Goal: Task Accomplishment & Management: Manage account settings

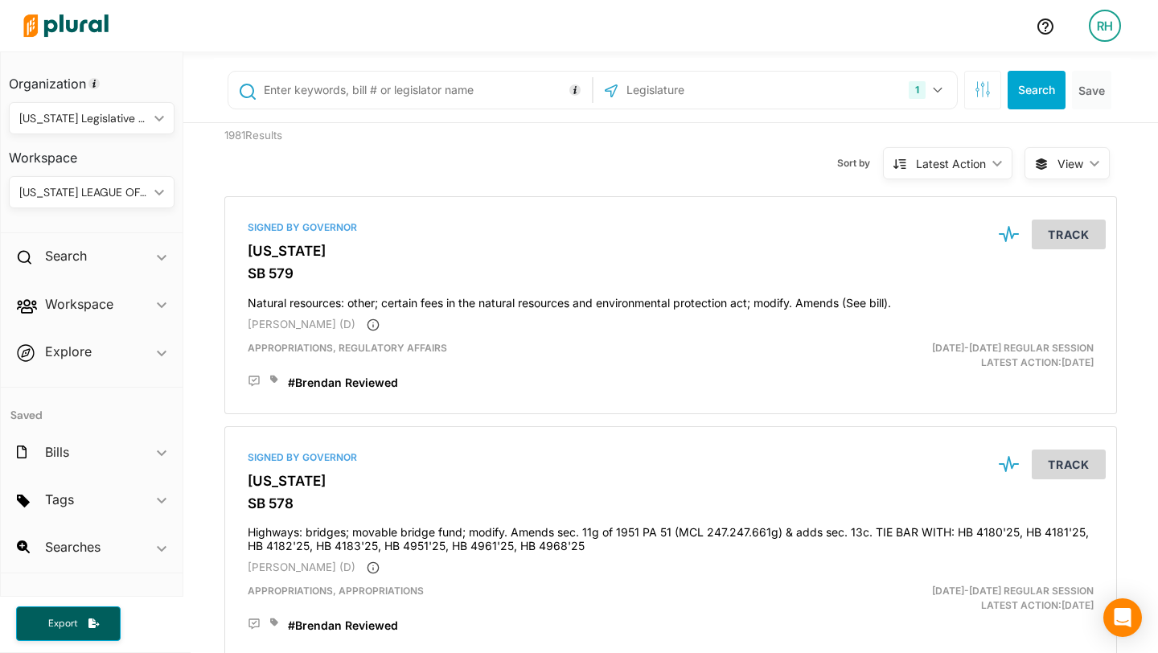
click at [360, 78] on input "text" at bounding box center [425, 90] width 326 height 31
type input "535"
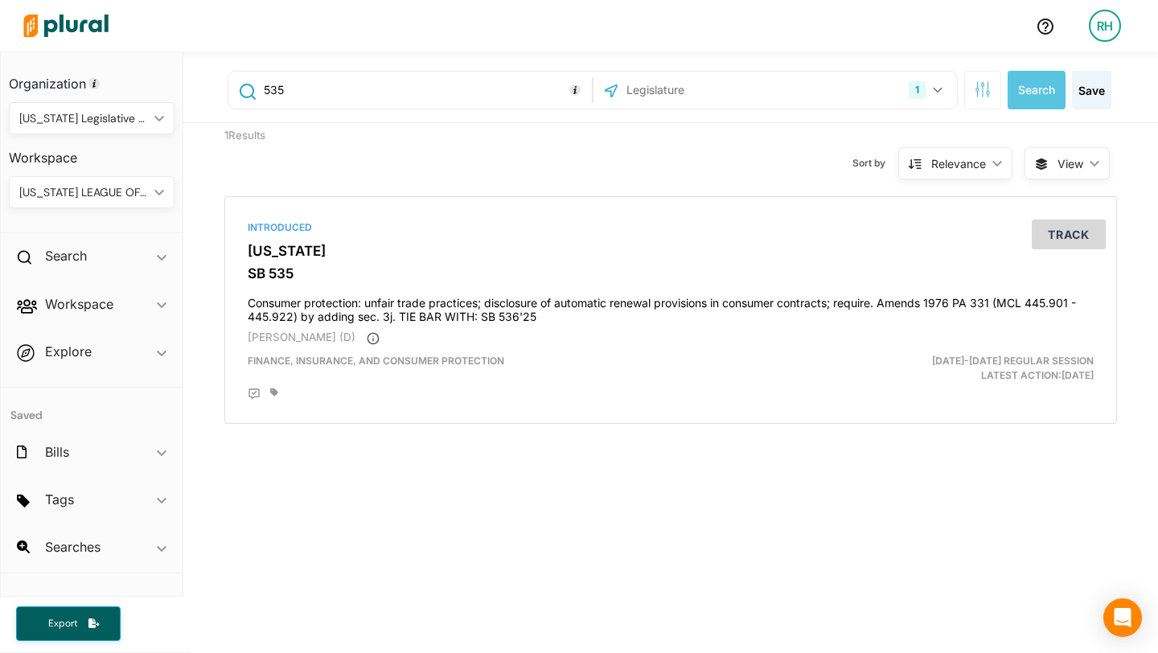
click at [143, 198] on div "[US_STATE] LEAGUE OF CONSERVATION VOTERS" at bounding box center [83, 192] width 129 height 17
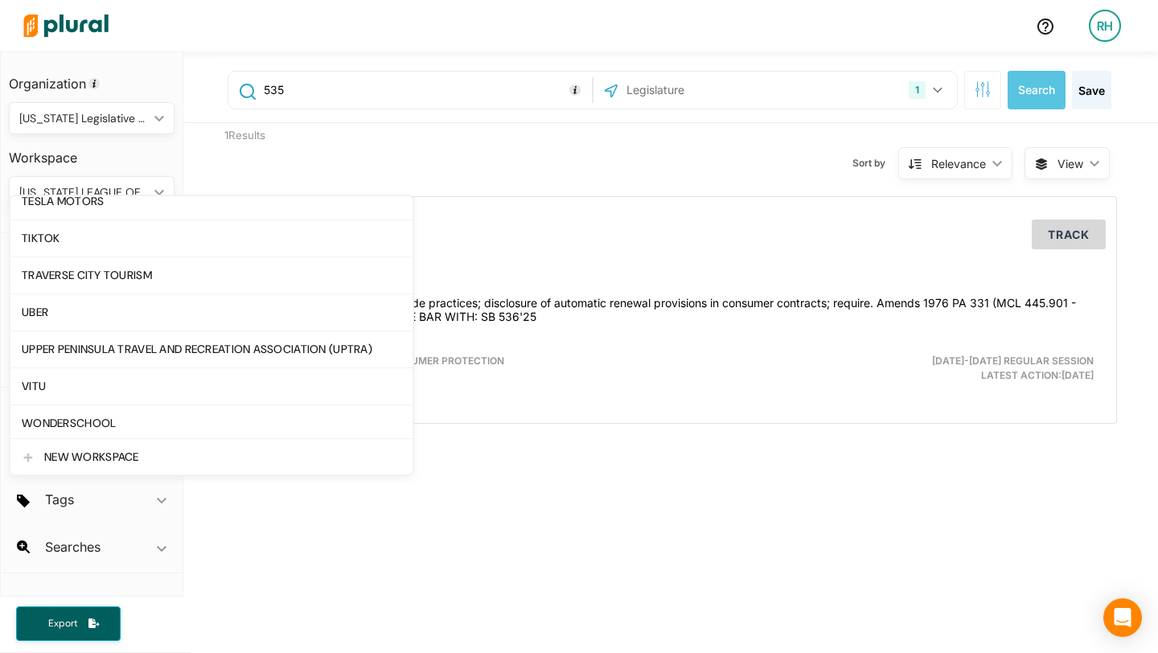
scroll to position [3124, 0]
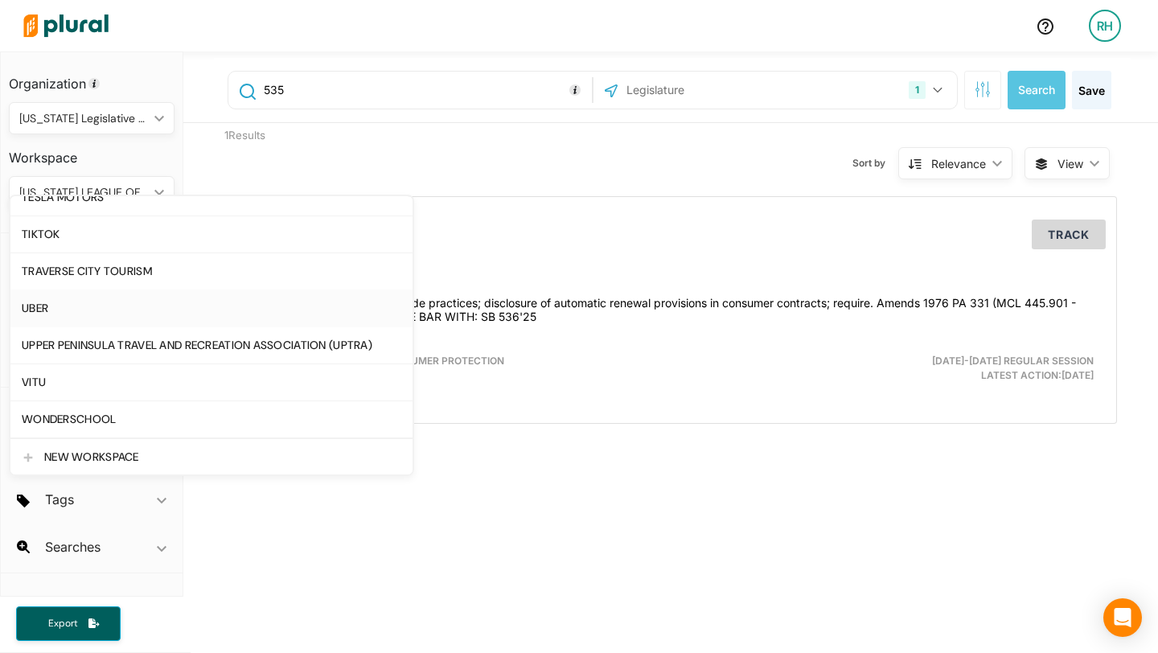
click at [112, 310] on div "UBER" at bounding box center [211, 308] width 379 height 14
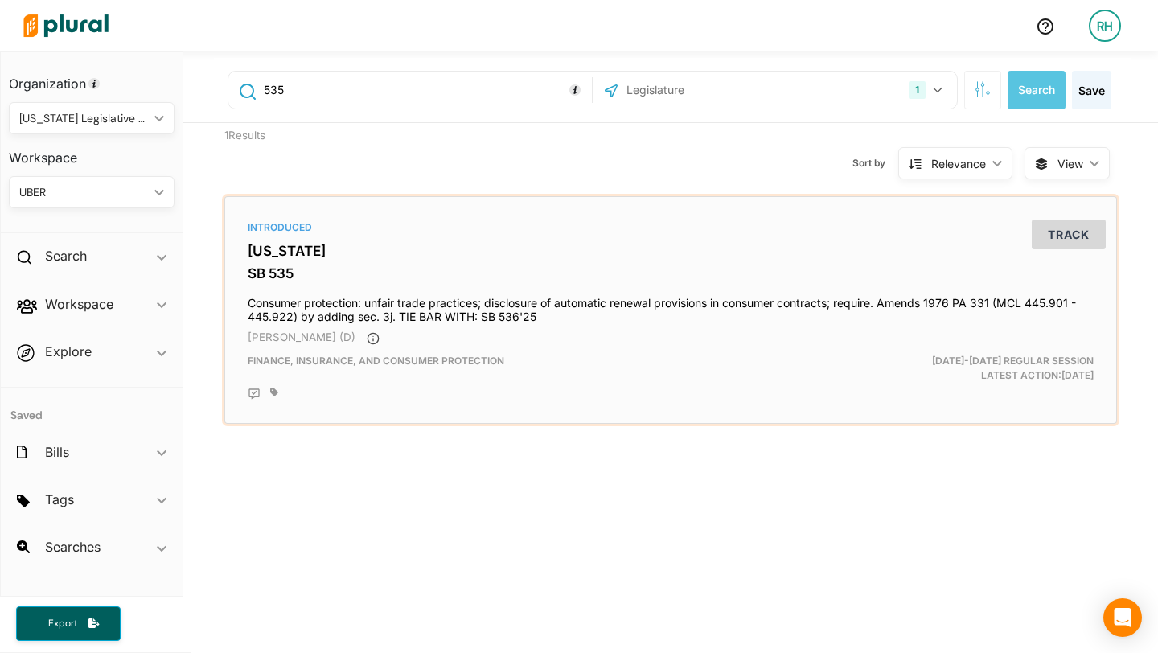
click at [276, 392] on icon at bounding box center [274, 392] width 8 height 8
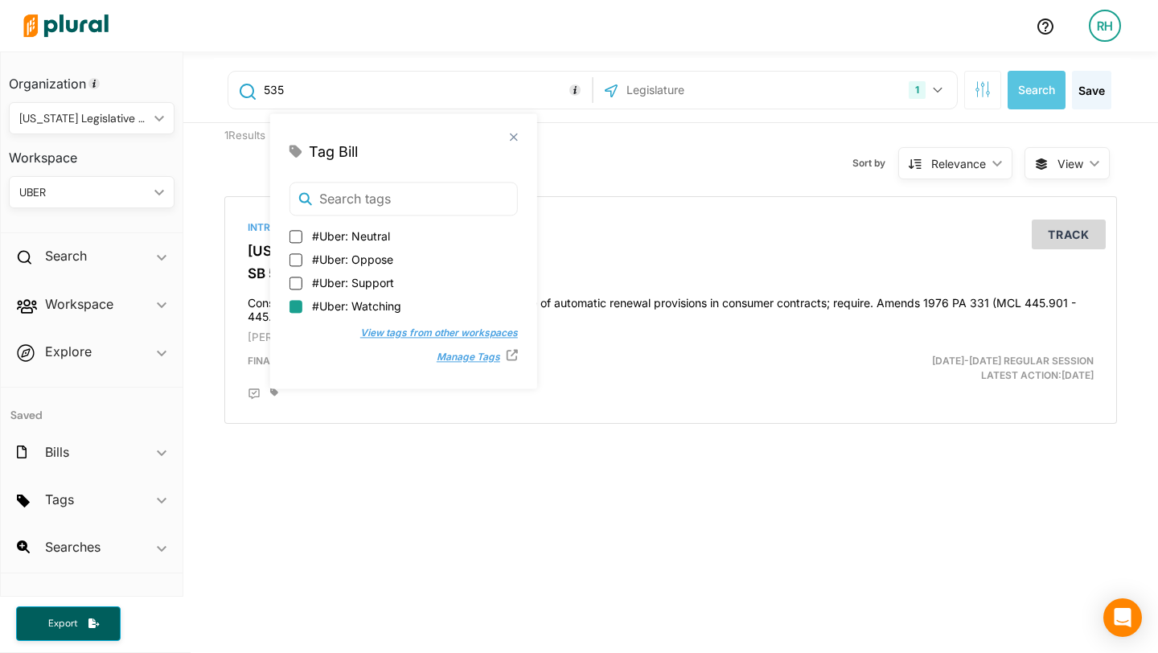
click at [297, 306] on input "#Uber: Watching" at bounding box center [295, 306] width 13 height 13
checkbox input "true"
click at [1077, 228] on button "Track" at bounding box center [1068, 234] width 74 height 30
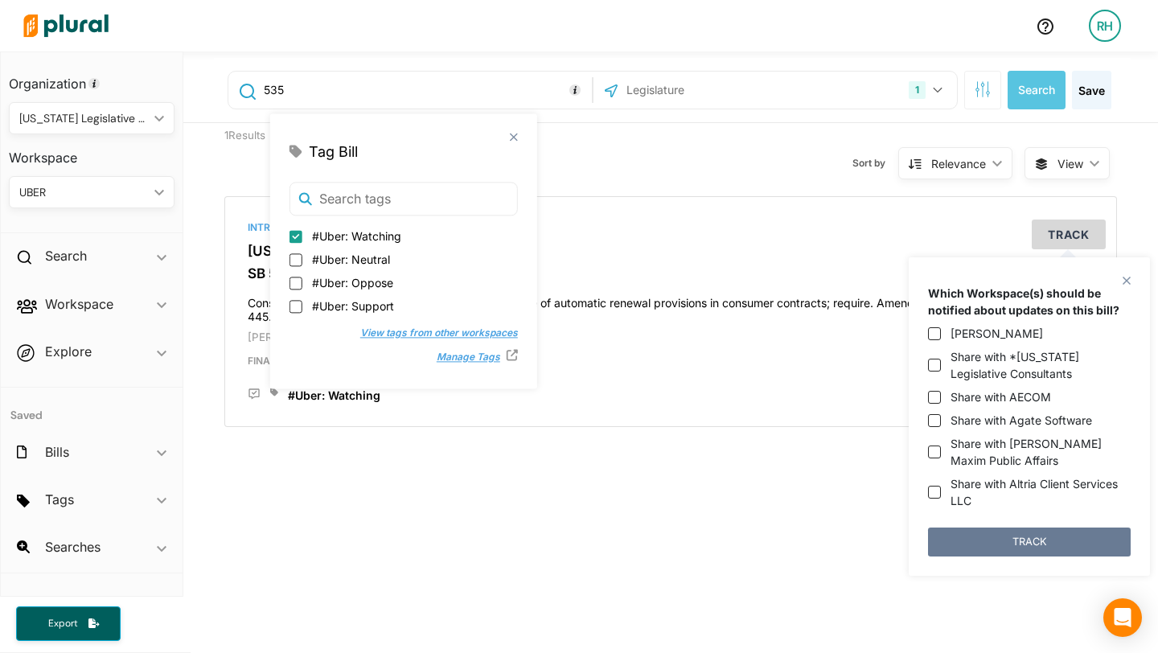
click at [1043, 541] on button "TRACK" at bounding box center [1029, 541] width 203 height 29
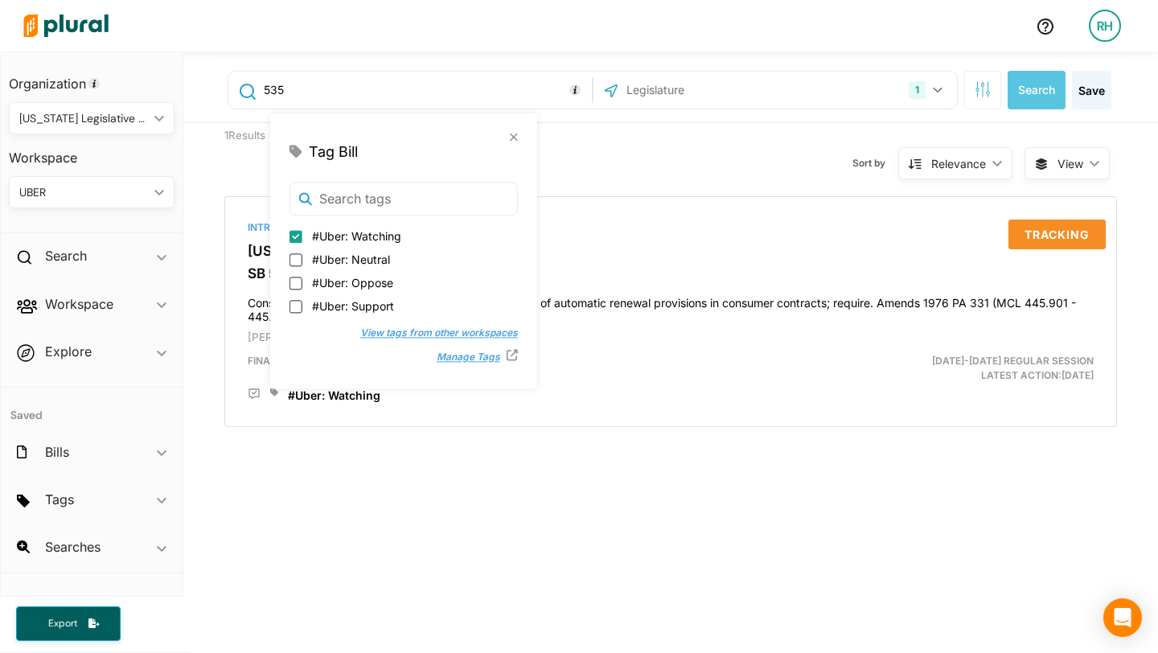
click at [568, 530] on div "535 1 [US_STATE] US Congress Select All Clear All Search Save 1 Results Sort by…" at bounding box center [670, 533] width 974 height 965
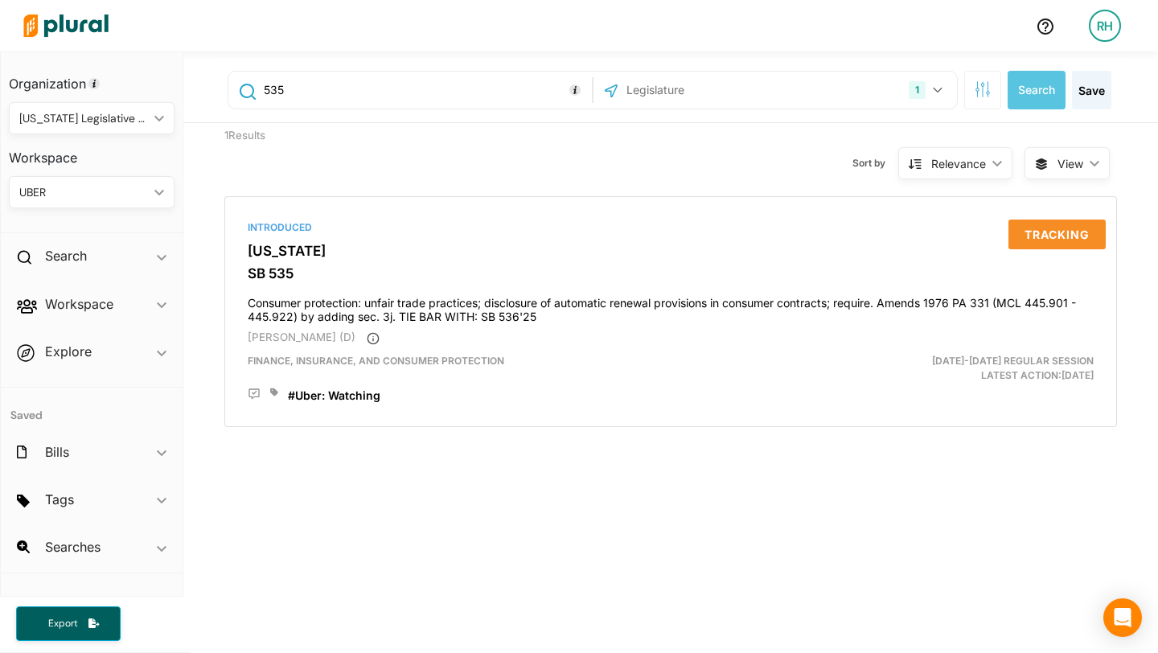
click at [293, 86] on input "535" at bounding box center [425, 90] width 326 height 31
type input "536"
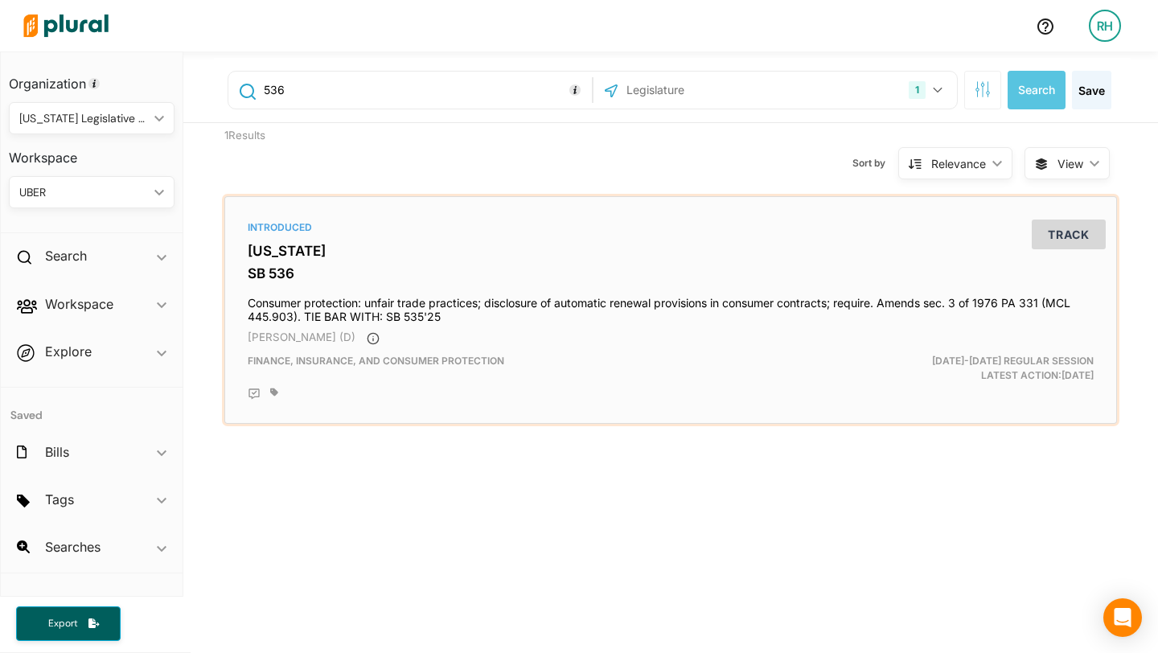
click at [276, 396] on icon at bounding box center [274, 392] width 8 height 10
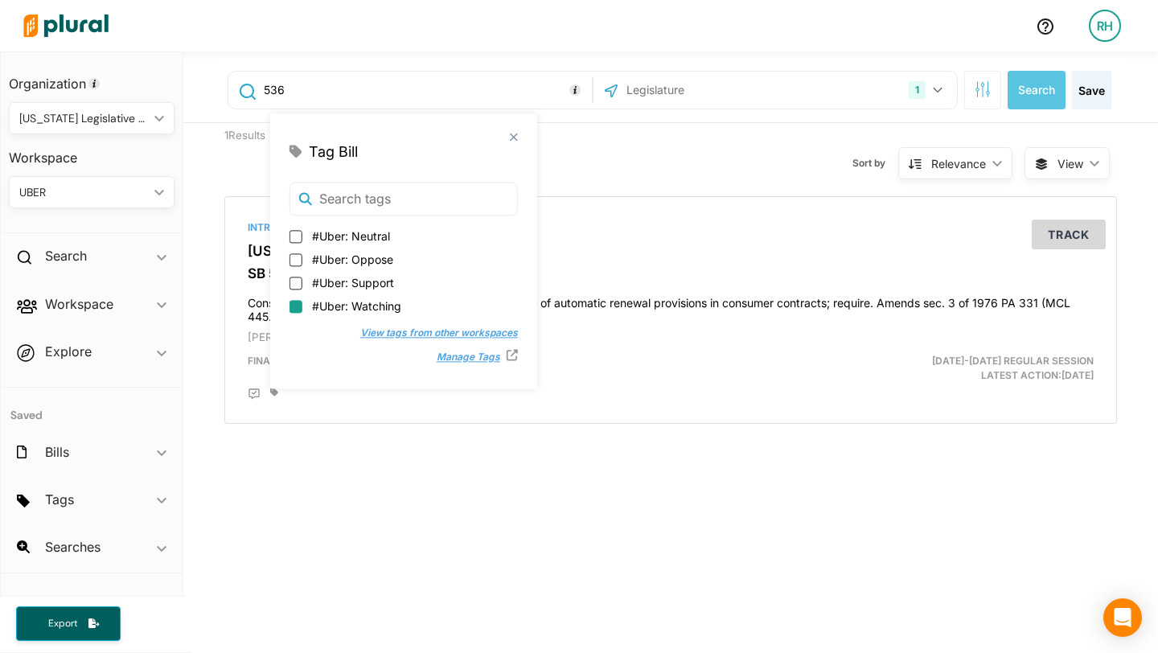
click at [297, 301] on input "#Uber: Watching" at bounding box center [295, 306] width 13 height 13
checkbox input "true"
click at [1063, 234] on button "Track" at bounding box center [1068, 234] width 74 height 30
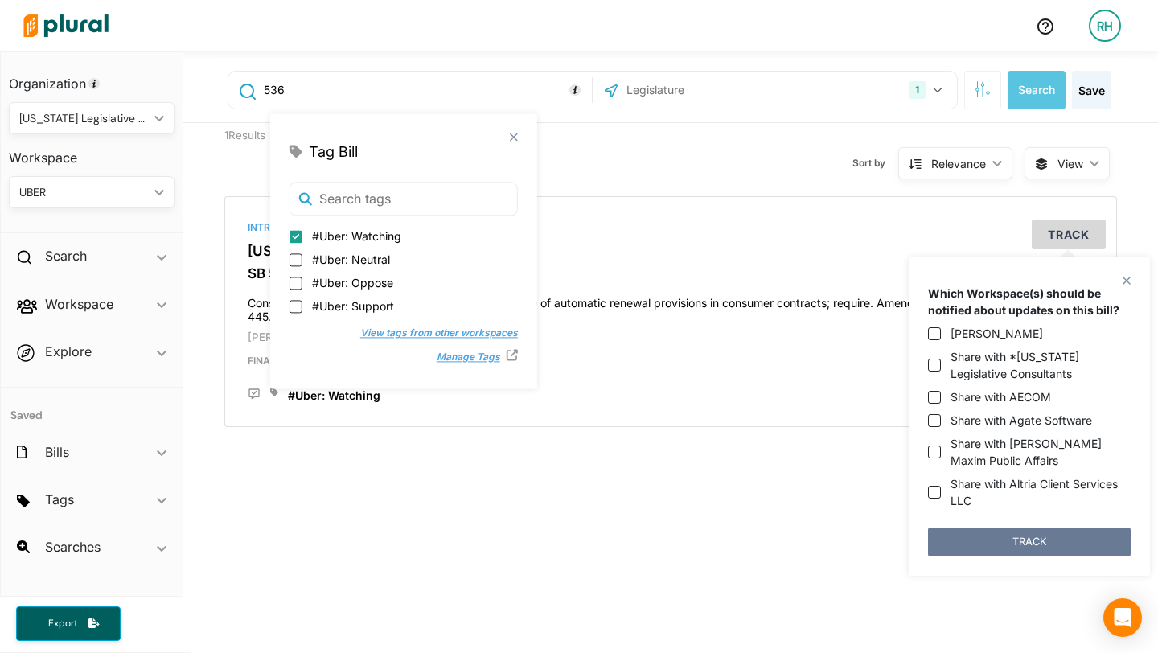
click at [1015, 543] on button "TRACK" at bounding box center [1029, 541] width 203 height 29
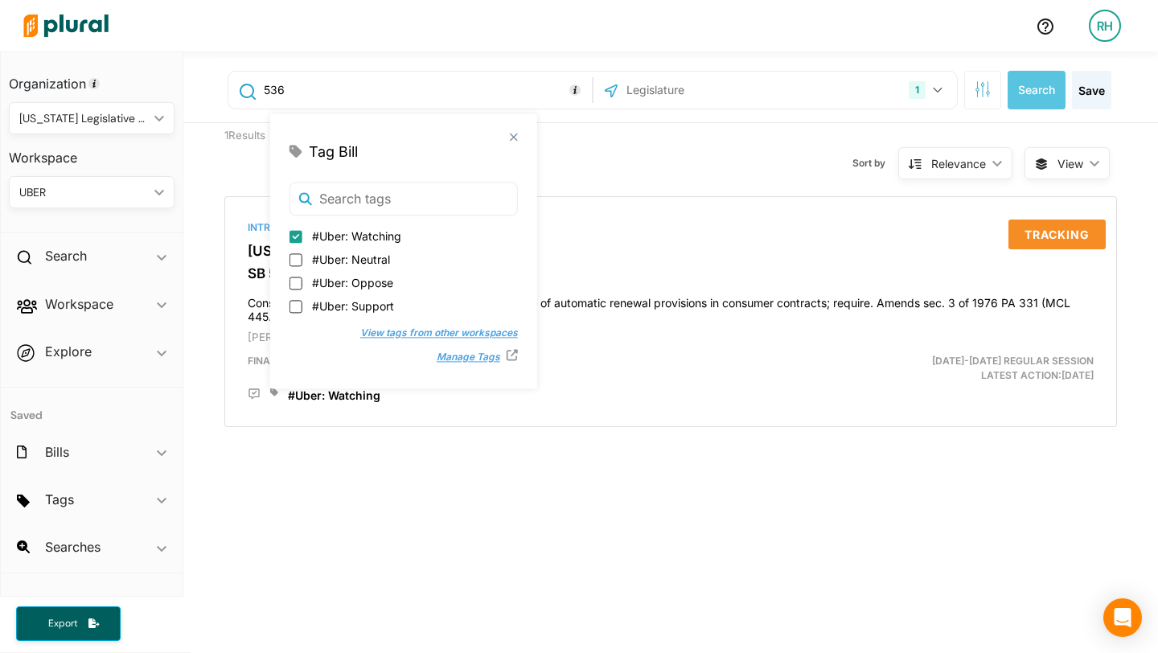
click at [462, 537] on div "536 1 [US_STATE] US Congress Select All Clear All Search Save 1 Results Sort by…" at bounding box center [670, 533] width 974 height 965
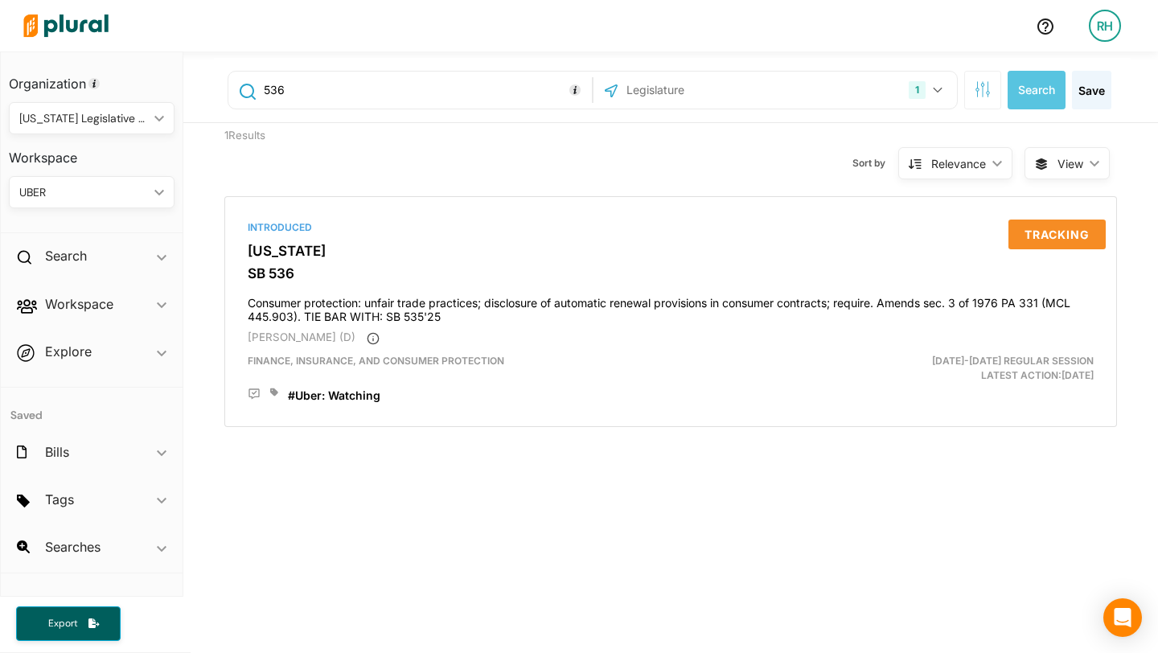
click at [292, 88] on input "536" at bounding box center [425, 90] width 326 height 31
type input "4429"
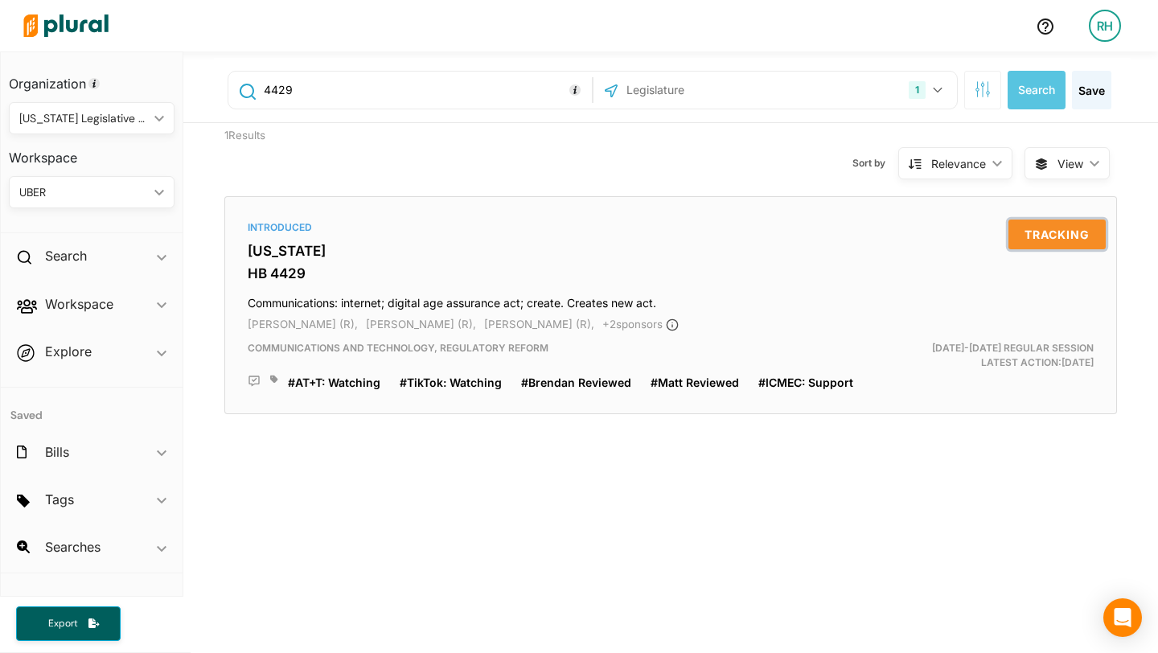
click at [1043, 232] on button "Tracking" at bounding box center [1056, 234] width 97 height 30
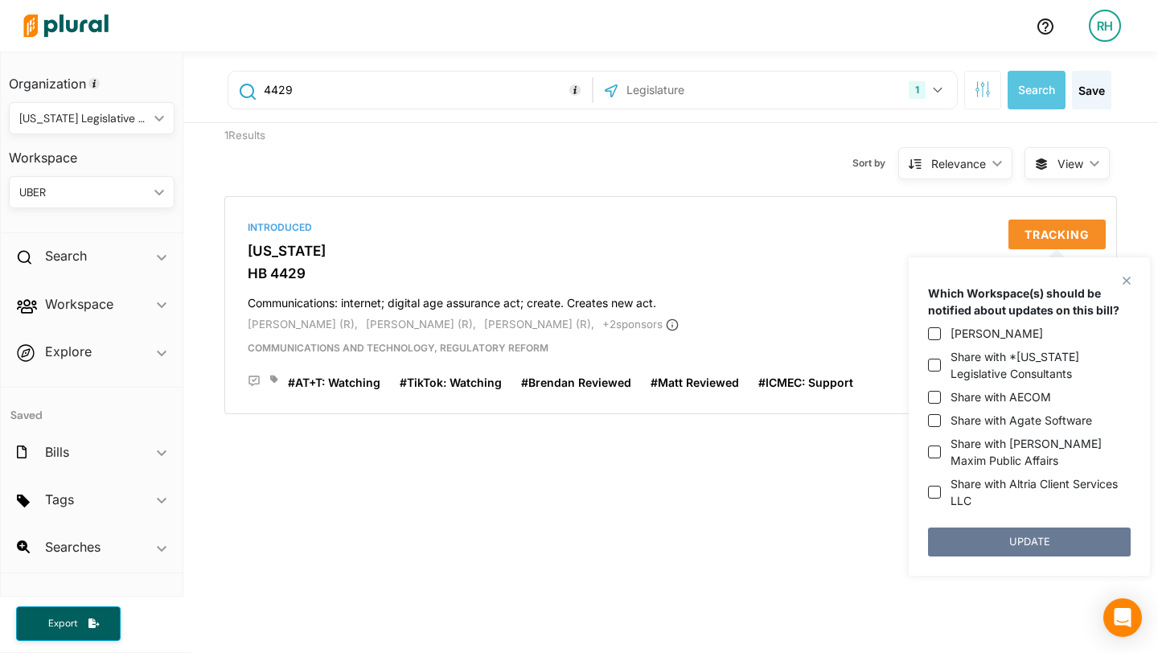
click at [1014, 539] on button "UPDATE" at bounding box center [1029, 541] width 203 height 29
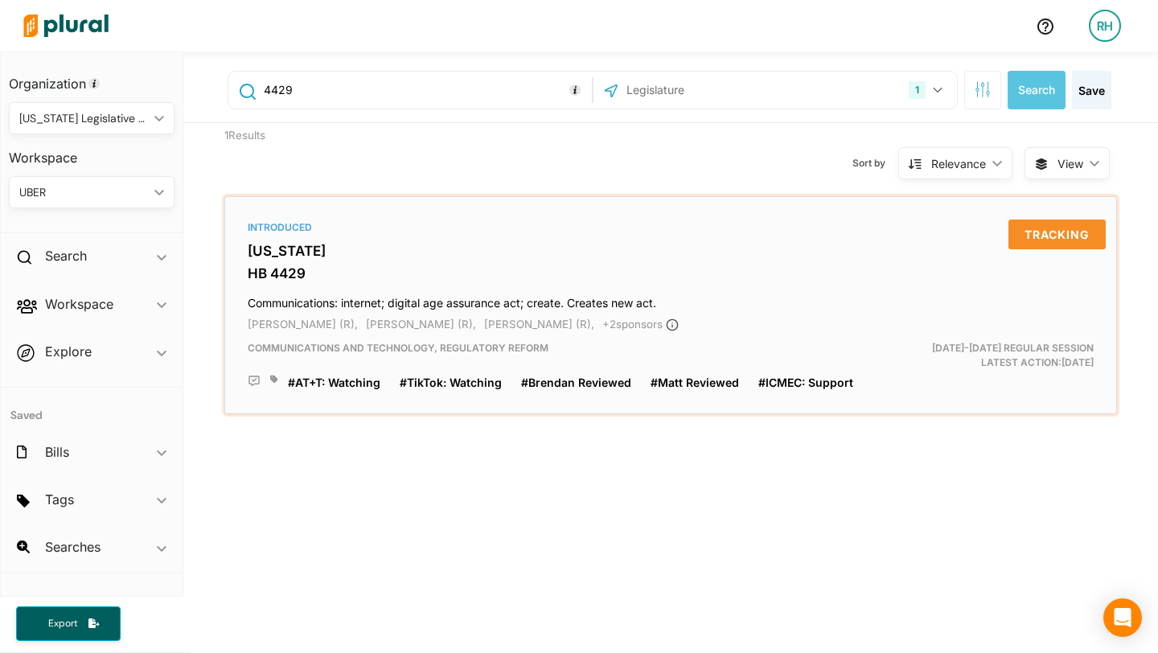
click at [276, 379] on icon at bounding box center [274, 379] width 8 height 8
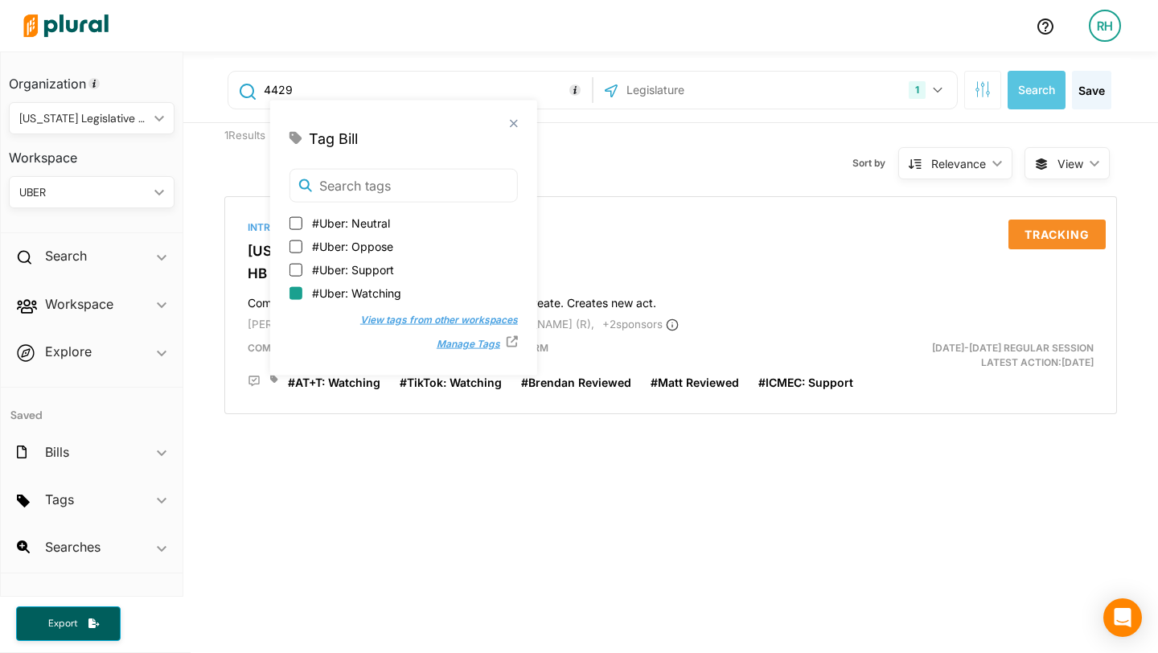
click at [297, 291] on input "#Uber: Watching" at bounding box center [295, 292] width 13 height 13
checkbox input "true"
click at [427, 498] on div "4429 1 [US_STATE] US Congress Select All Clear All Search Save 1 Results Sort b…" at bounding box center [670, 533] width 974 height 965
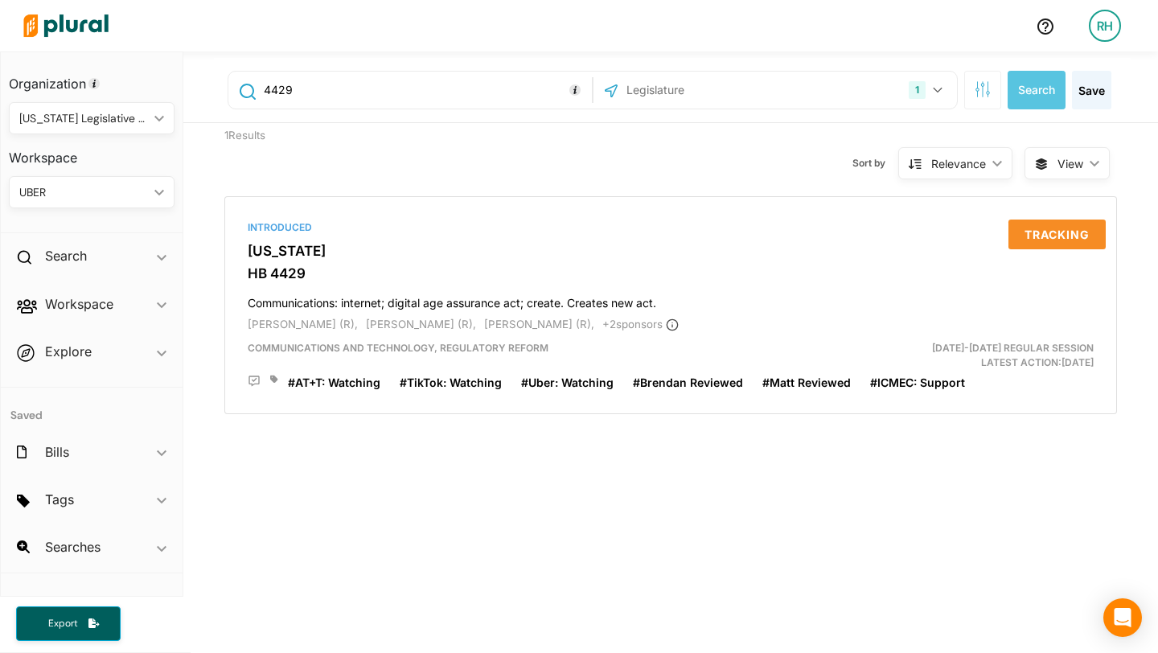
click at [308, 88] on input "4429" at bounding box center [425, 90] width 326 height 31
type input "4979"
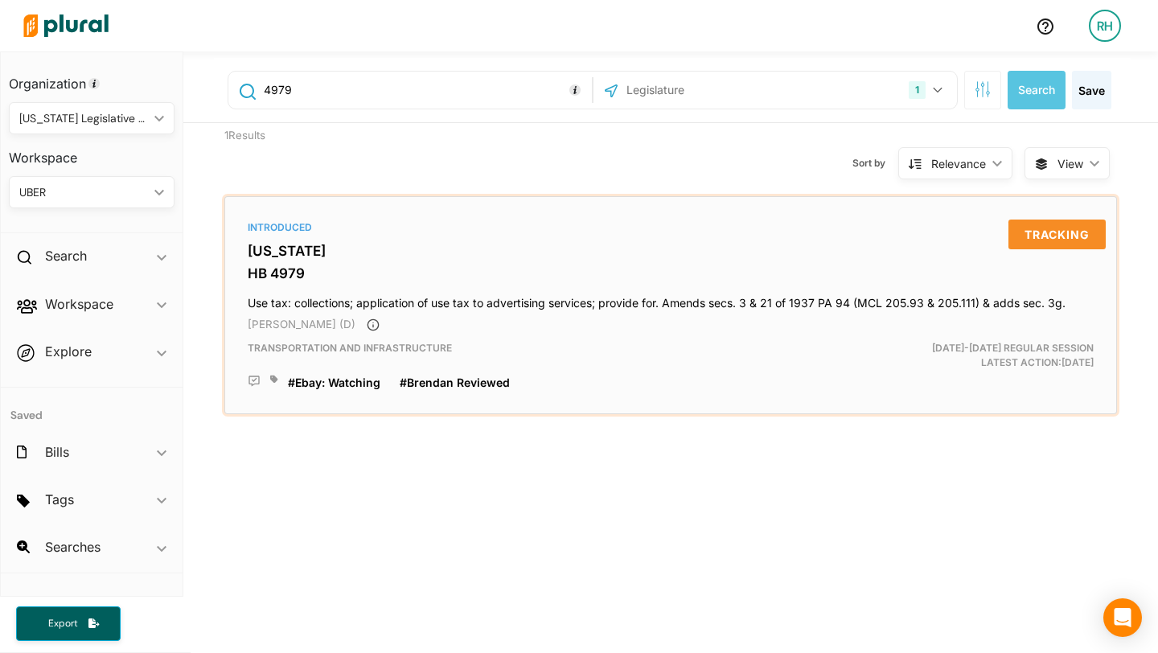
click at [277, 379] on icon at bounding box center [274, 379] width 8 height 8
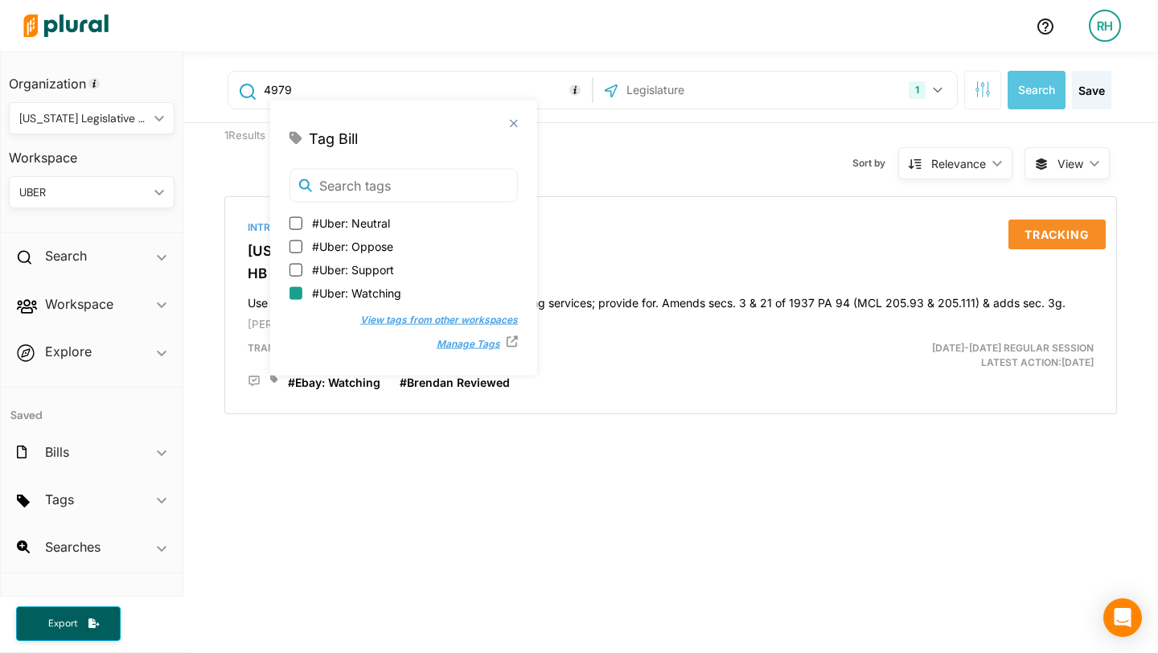
click at [293, 294] on input "#Uber: Watching" at bounding box center [295, 292] width 13 height 13
checkbox input "true"
click at [655, 502] on div "4979 1 [US_STATE] US Congress Select All Clear All Search Save 1 Results Sort b…" at bounding box center [670, 533] width 974 height 965
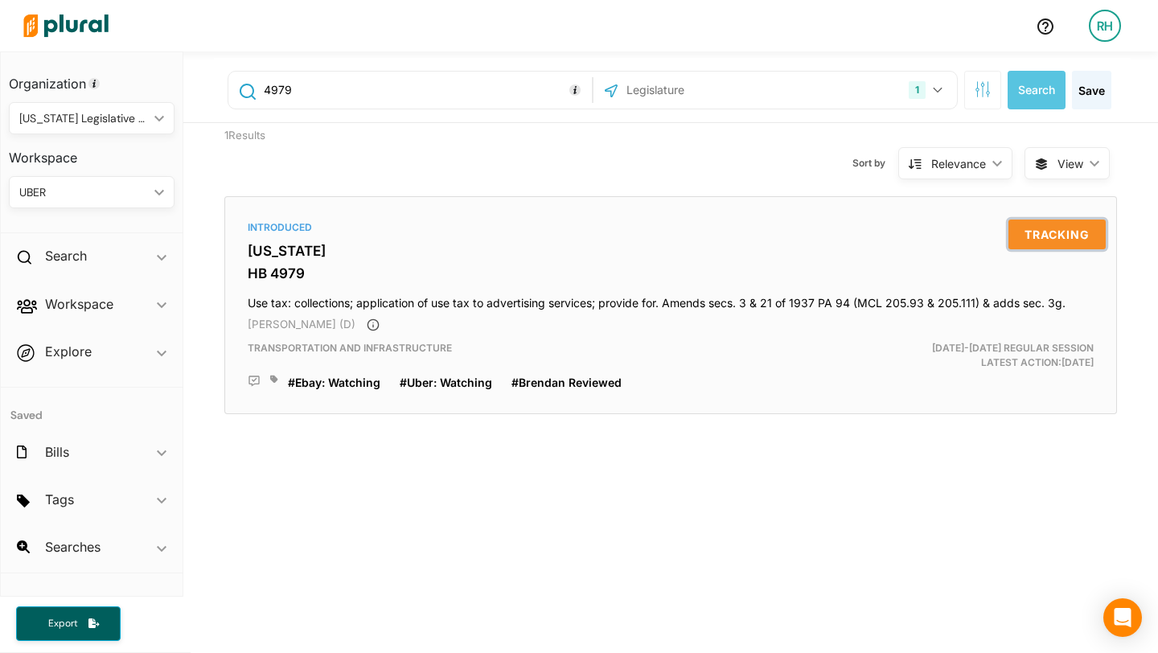
click at [1052, 236] on button "Tracking" at bounding box center [1056, 234] width 97 height 30
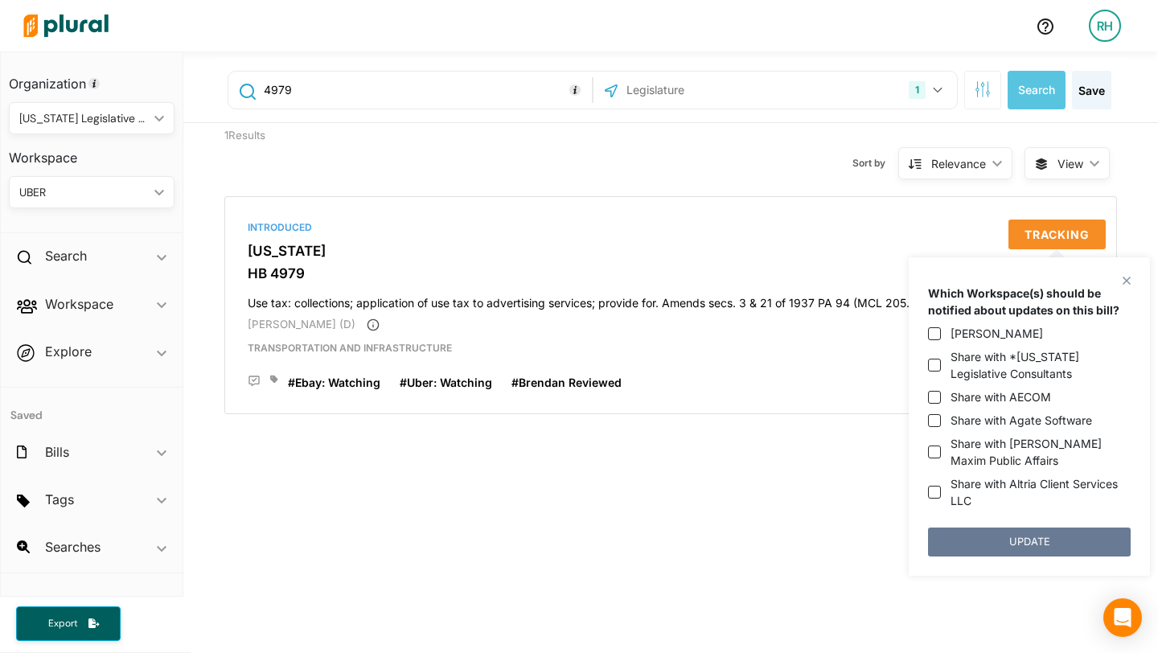
click at [1031, 543] on button "UPDATE" at bounding box center [1029, 541] width 203 height 29
